Goal: Go to known website: Go to known website

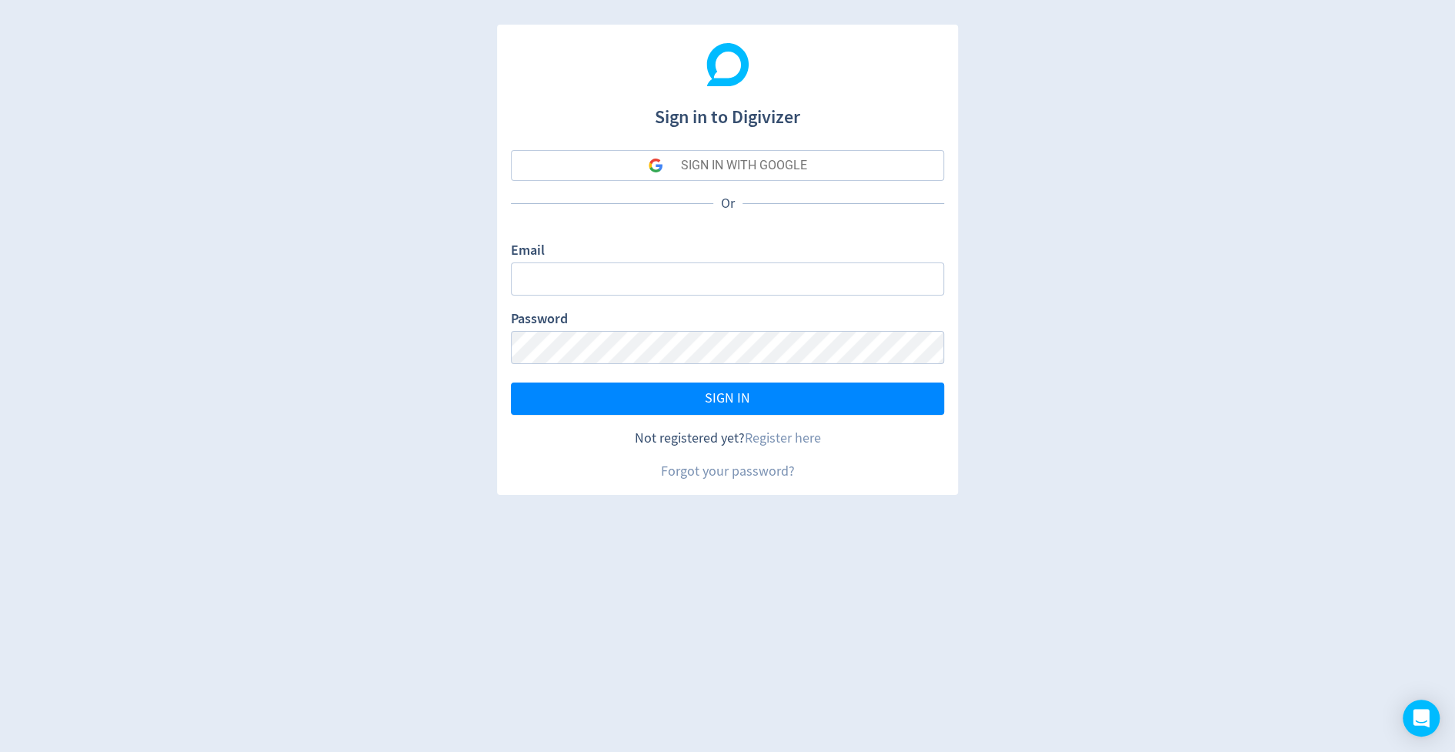
click at [669, 155] on button "SIGN IN WITH GOOGLE" at bounding box center [727, 165] width 433 height 31
